Goal: Contribute content

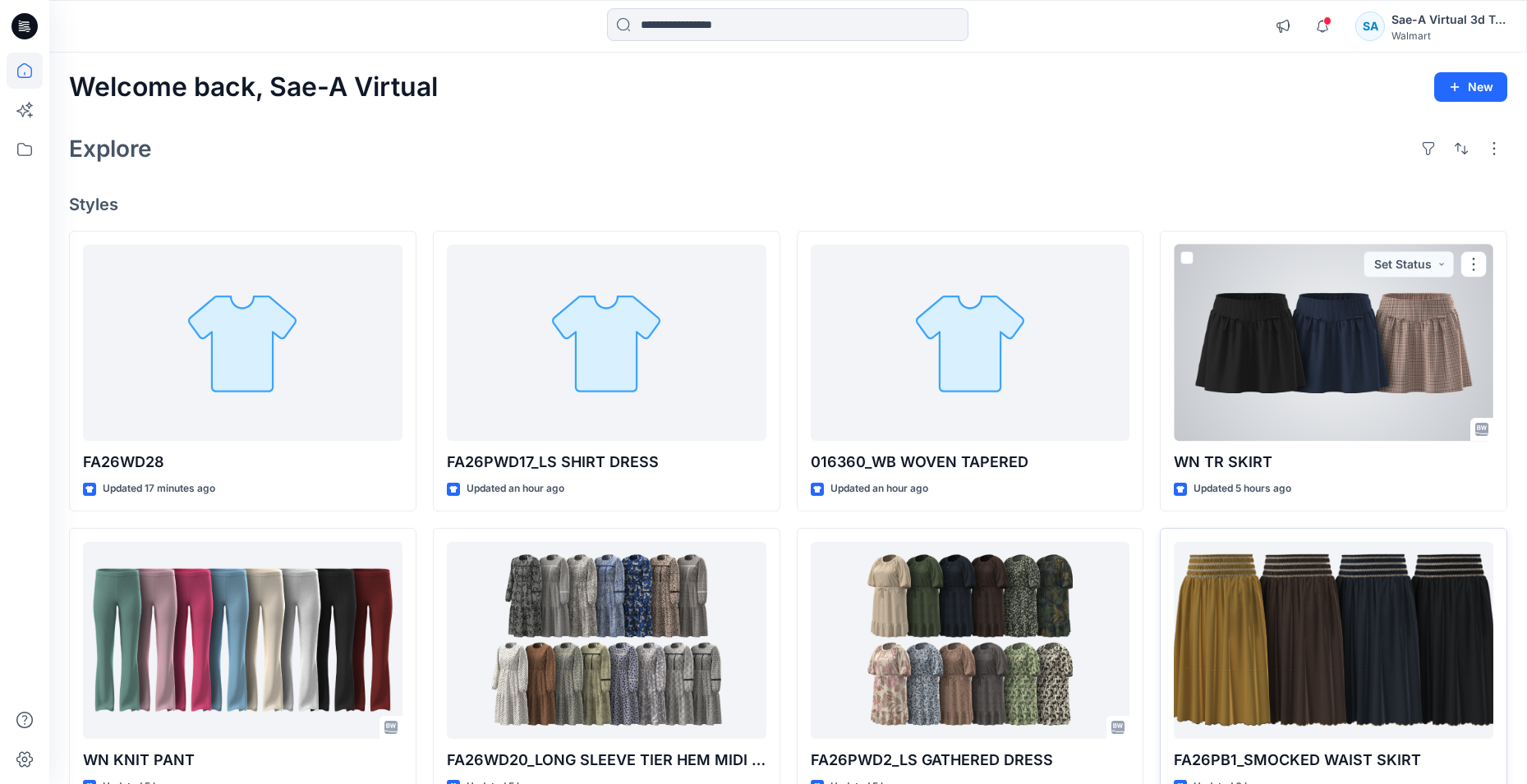
scroll to position [164, 0]
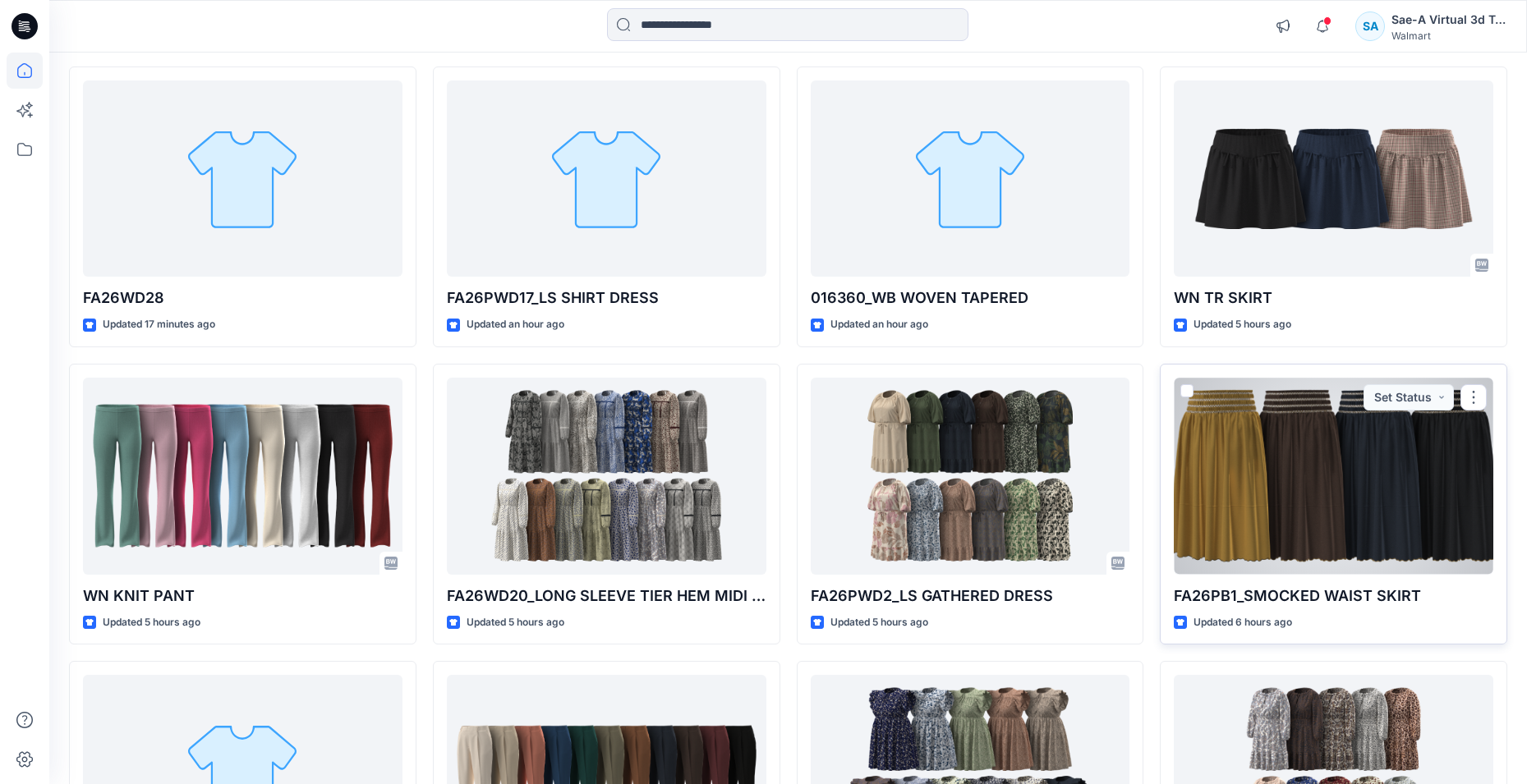
click at [1295, 479] on div at bounding box center [1333, 476] width 319 height 197
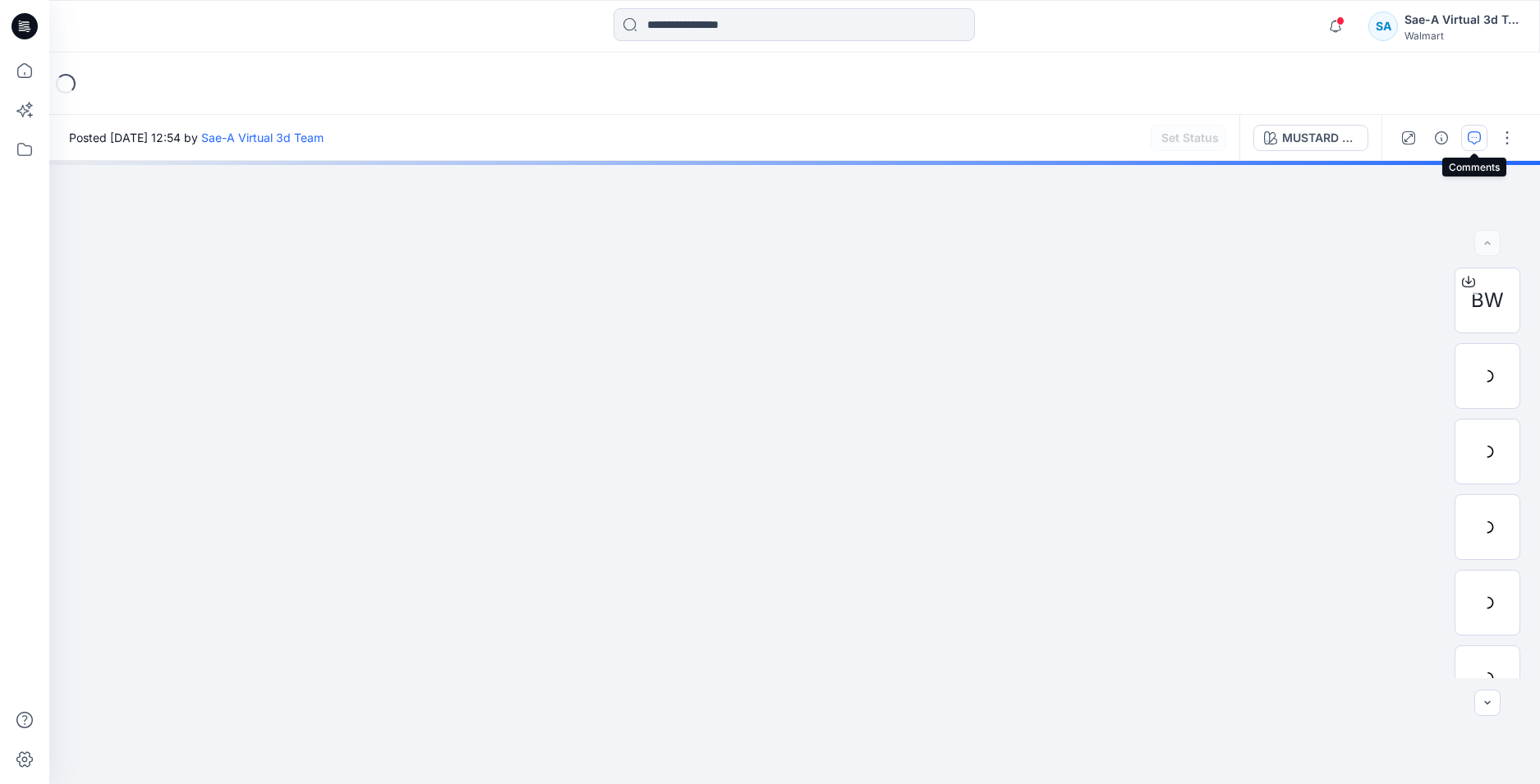
click at [1471, 138] on icon "button" at bounding box center [1474, 138] width 13 height 13
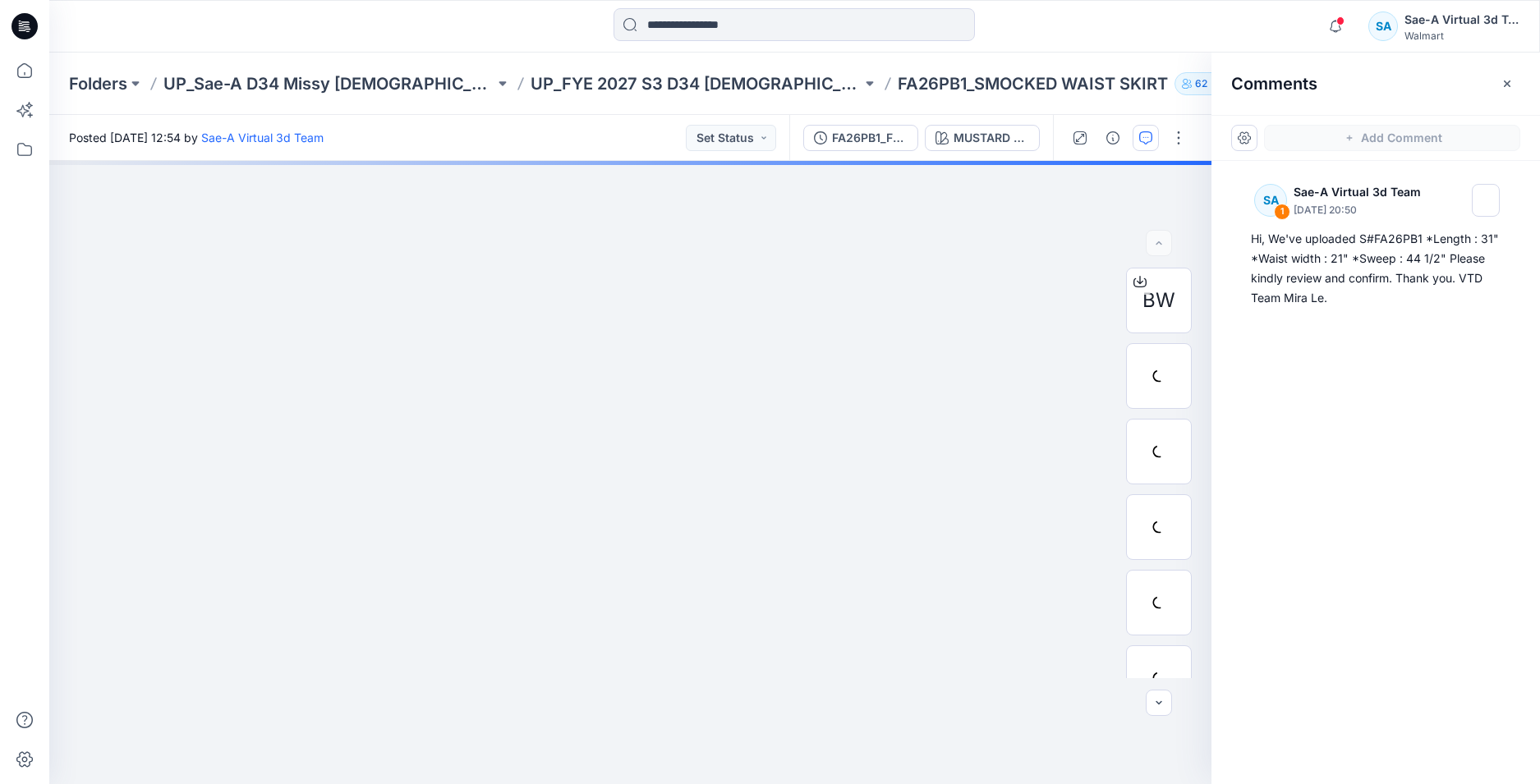
click at [19, 28] on icon at bounding box center [21, 27] width 6 height 1
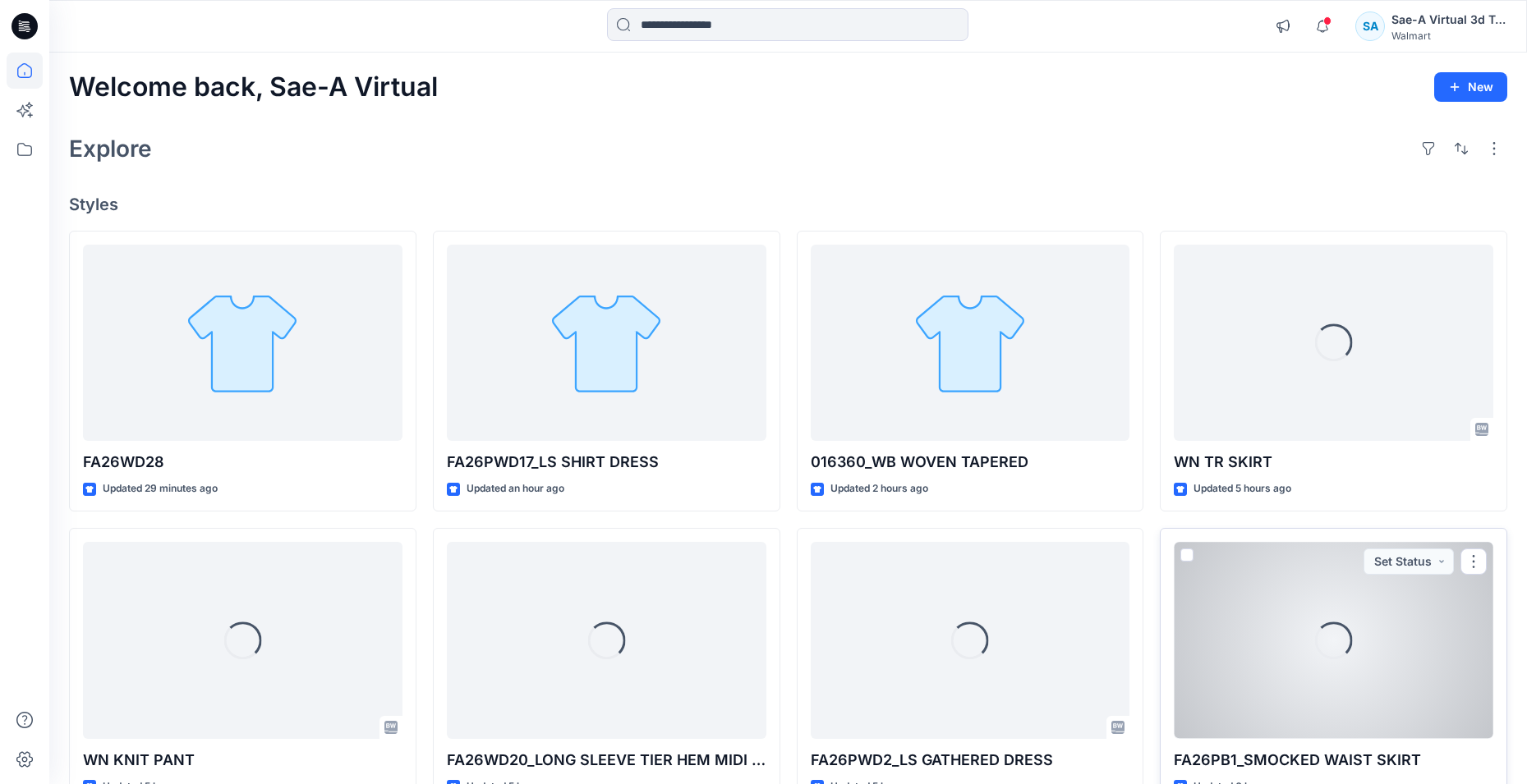
scroll to position [164, 0]
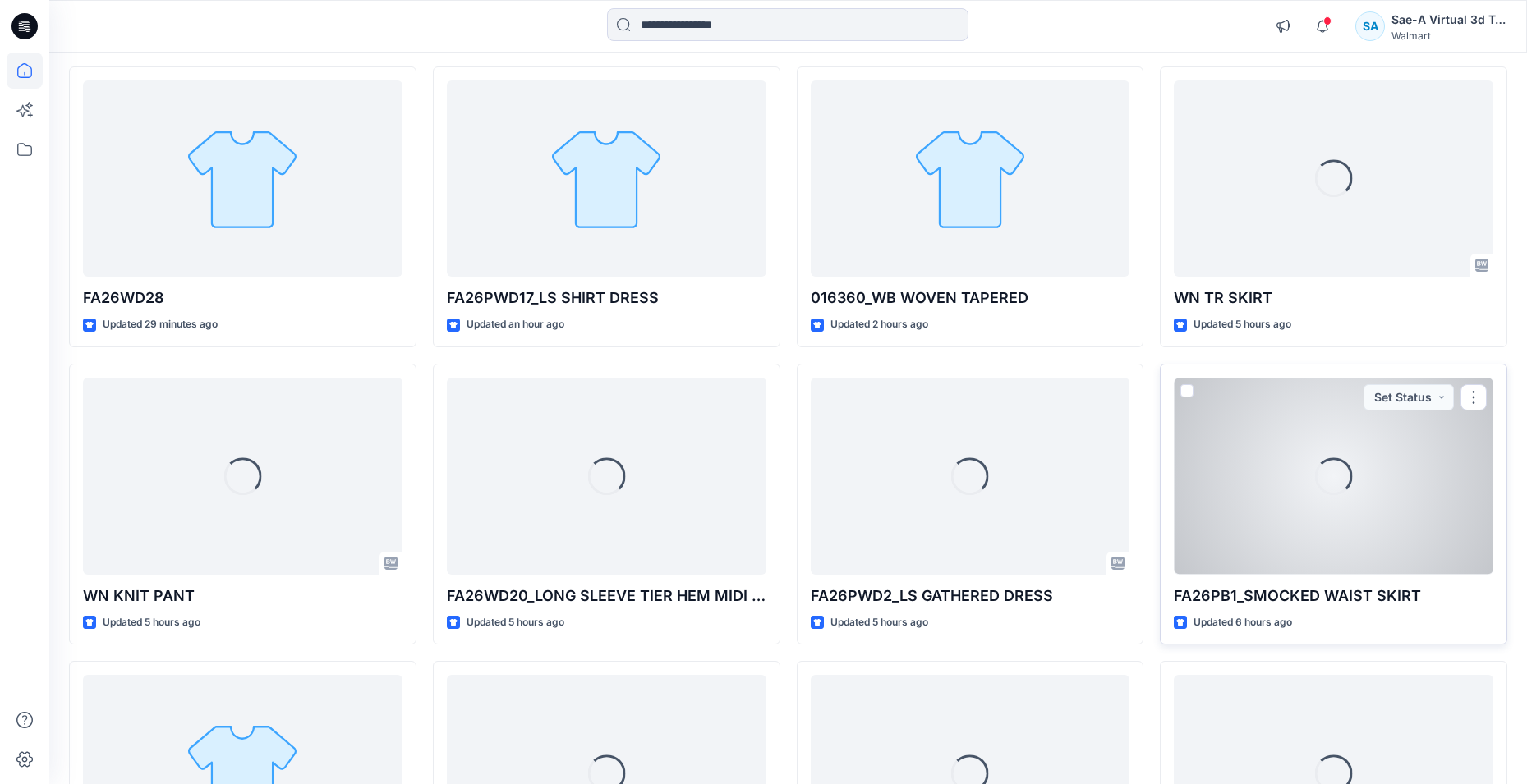
click at [1361, 526] on div "Loading..." at bounding box center [1333, 476] width 319 height 197
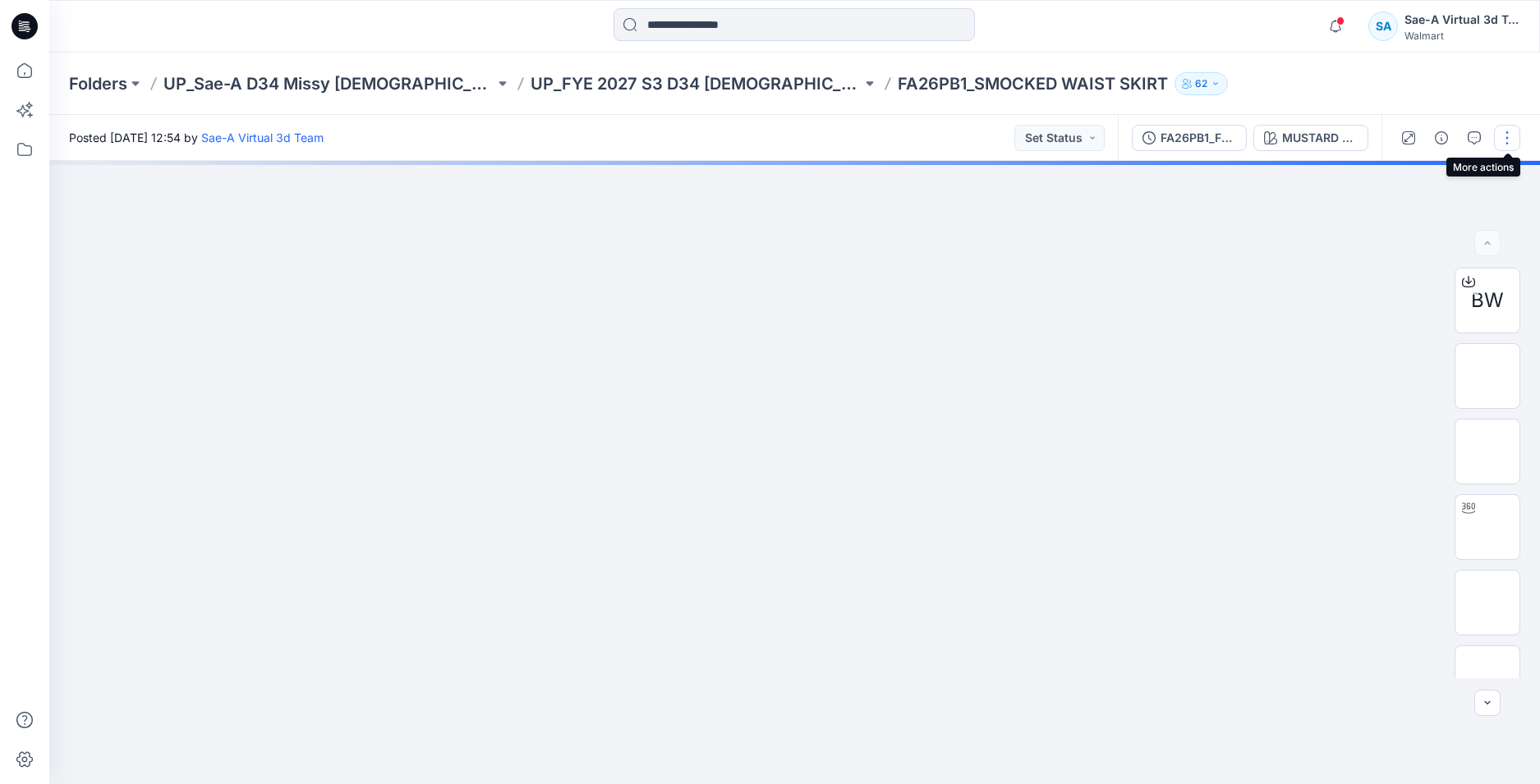
click at [1513, 134] on button "button" at bounding box center [1507, 138] width 26 height 26
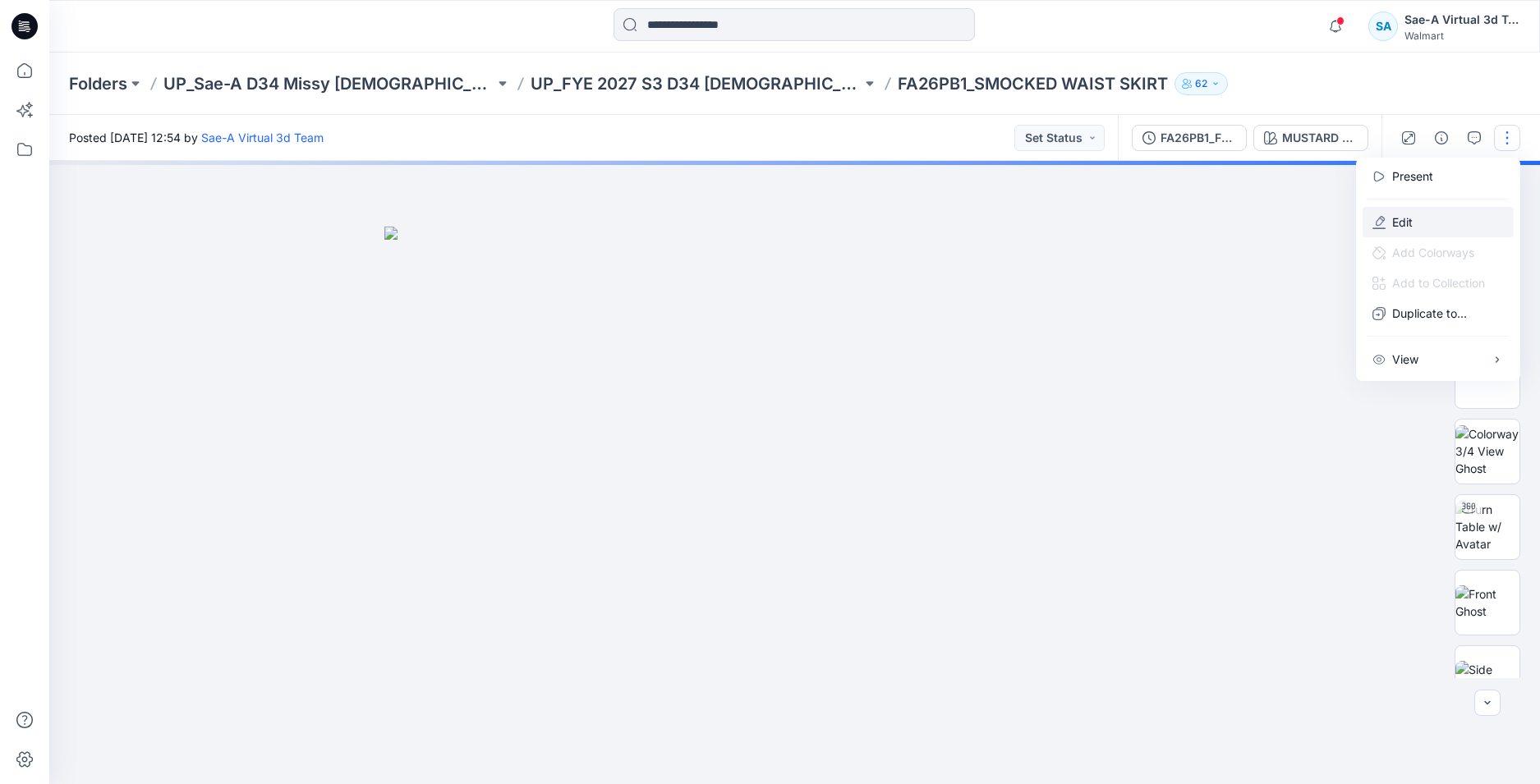
click at [1411, 220] on p "Edit" at bounding box center [1402, 222] width 20 height 18
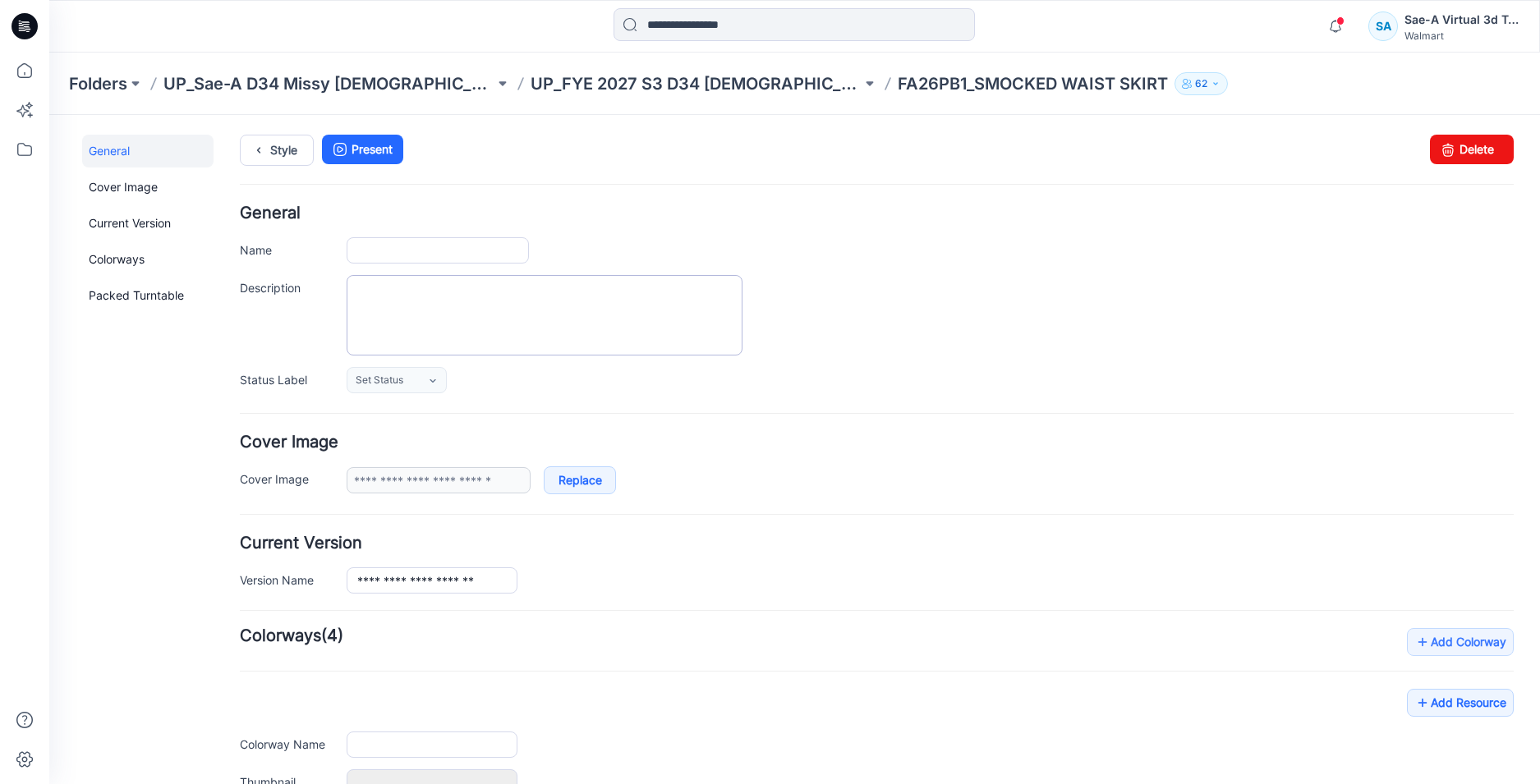
type input "**********"
type input "******"
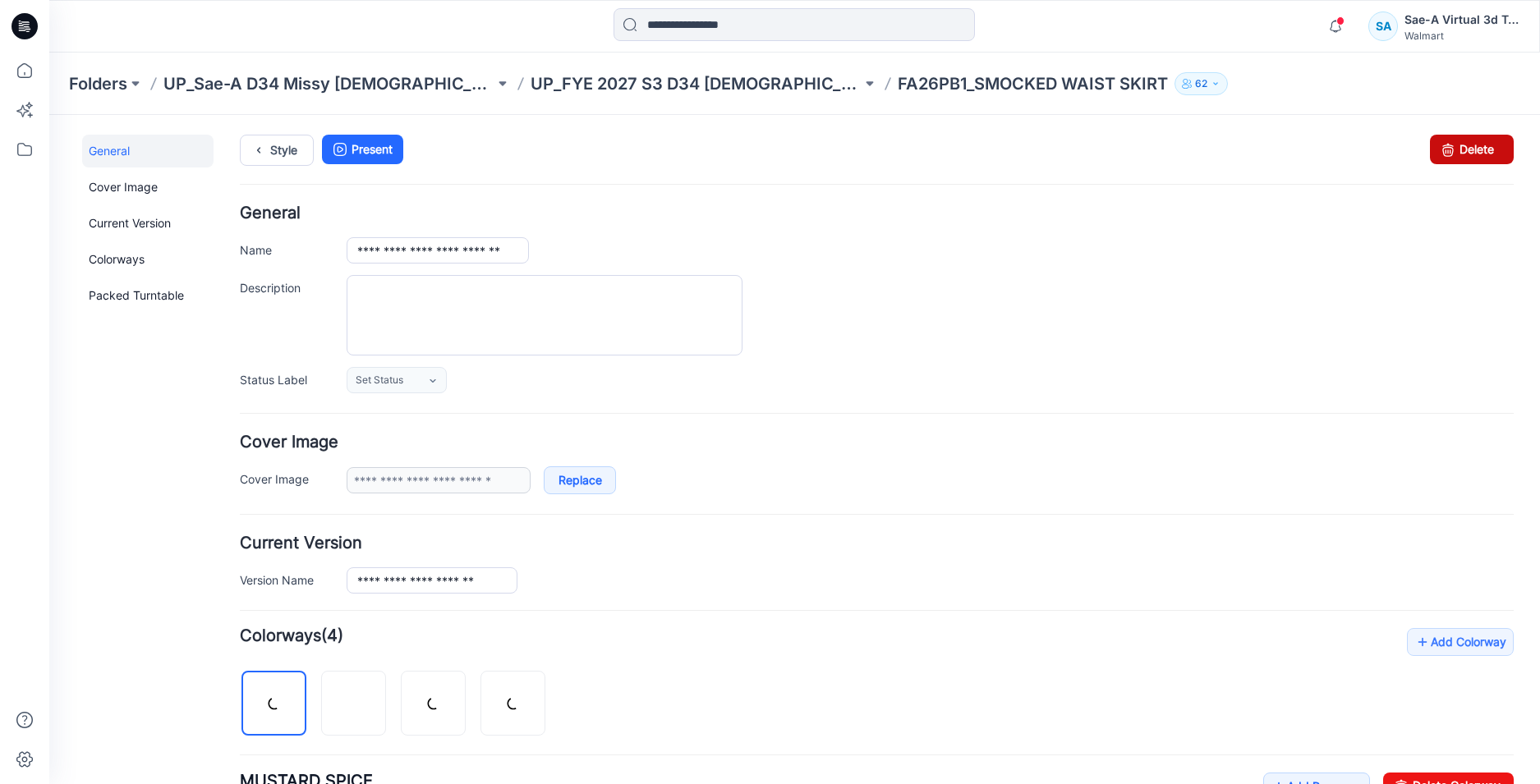
drag, startPoint x: 1457, startPoint y: 152, endPoint x: 892, endPoint y: 221, distance: 569.2
click at [1457, 152] on link "Delete" at bounding box center [1471, 149] width 83 height 30
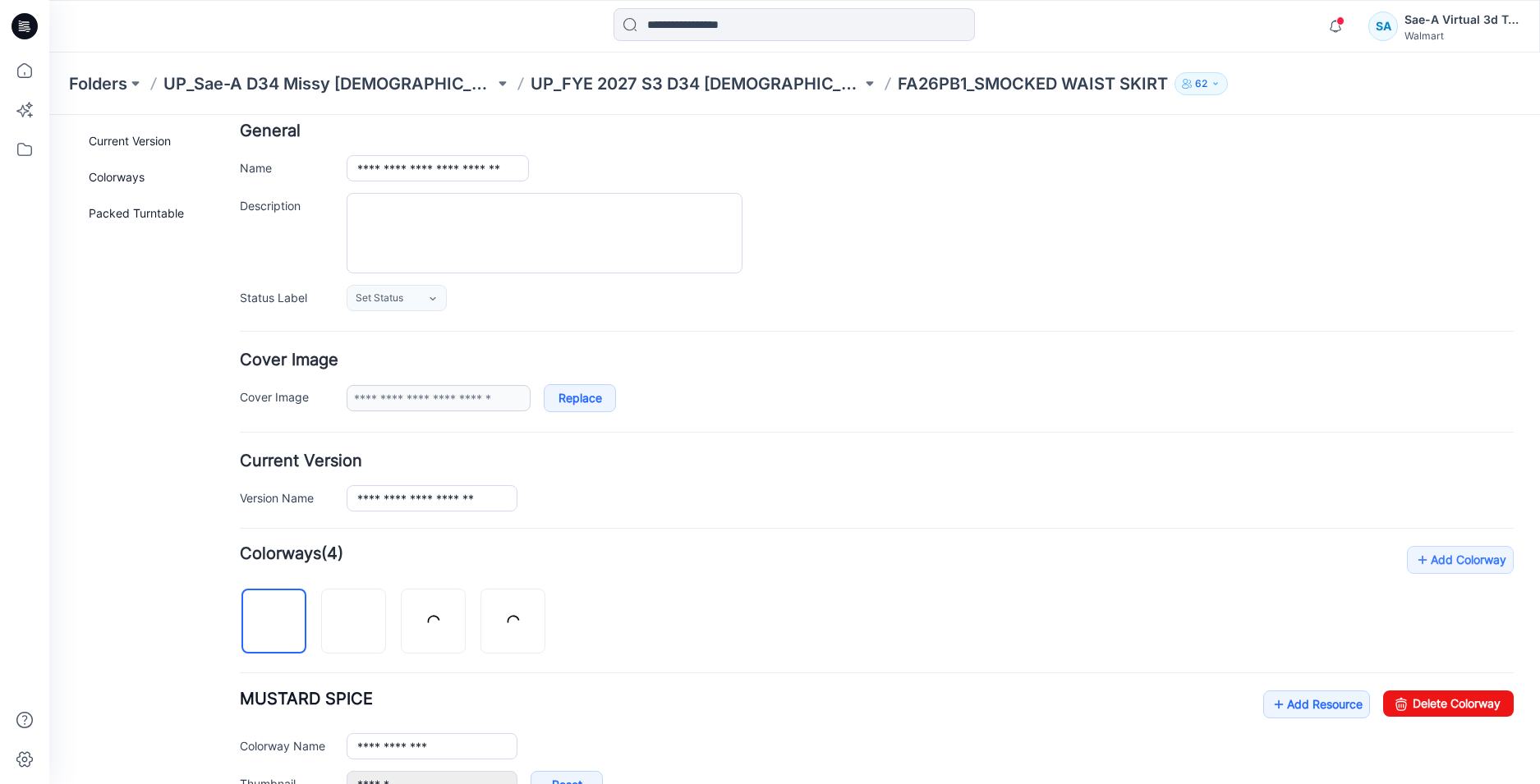
scroll to position [164, 0]
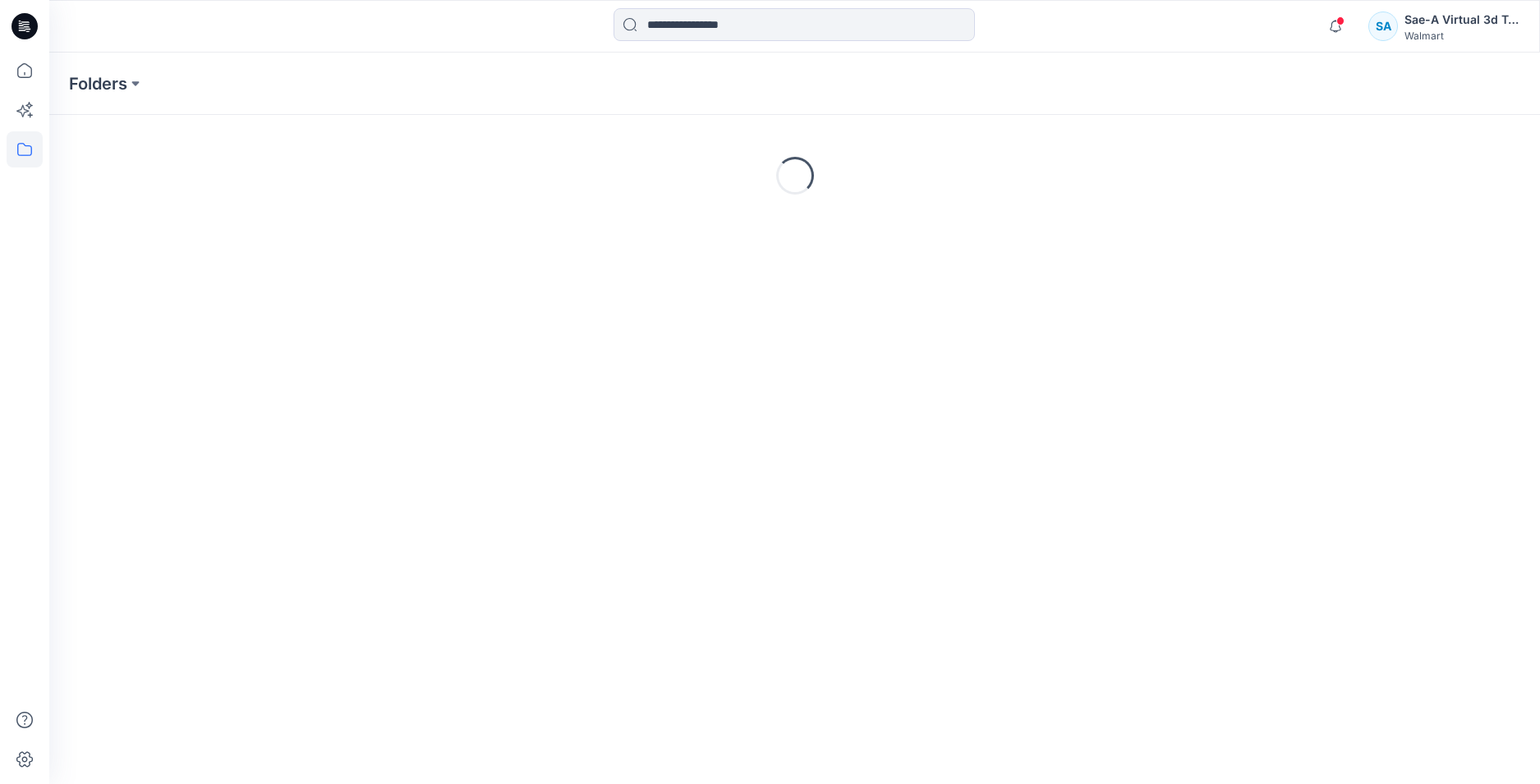
click at [24, 24] on icon at bounding box center [24, 26] width 26 height 26
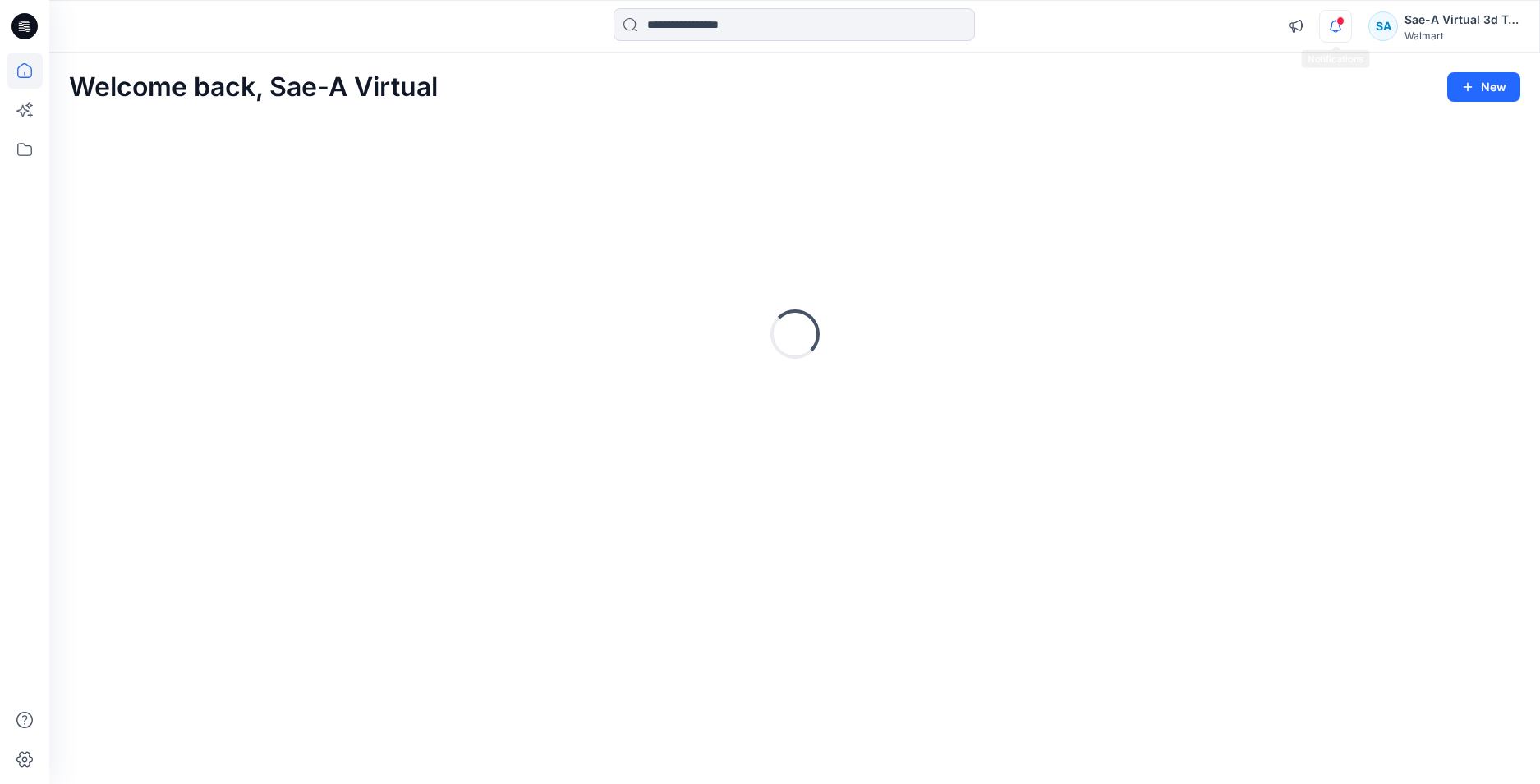
click at [1333, 25] on icon "button" at bounding box center [1335, 26] width 31 height 32
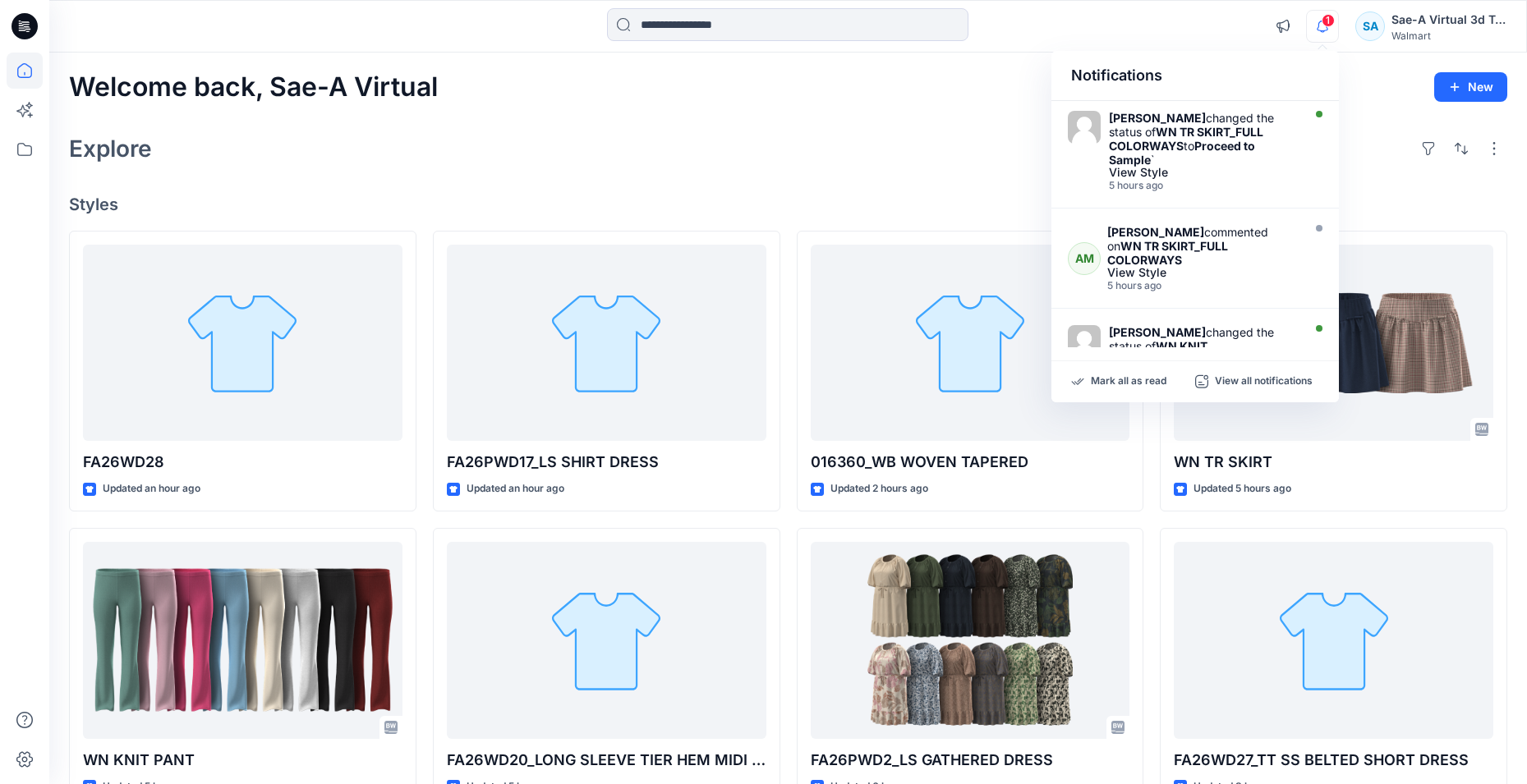
click at [1320, 25] on icon "button" at bounding box center [1322, 26] width 31 height 32
